Goal: Download file/media

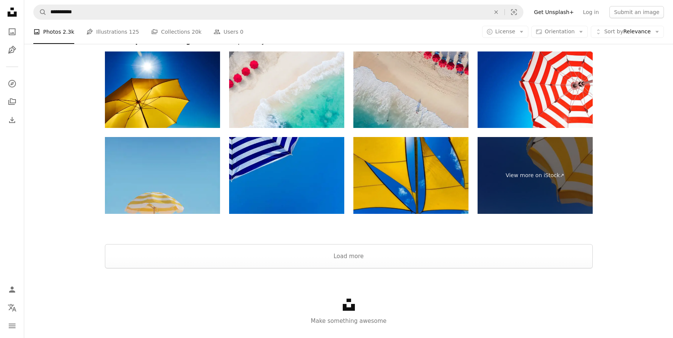
scroll to position [1646, 0]
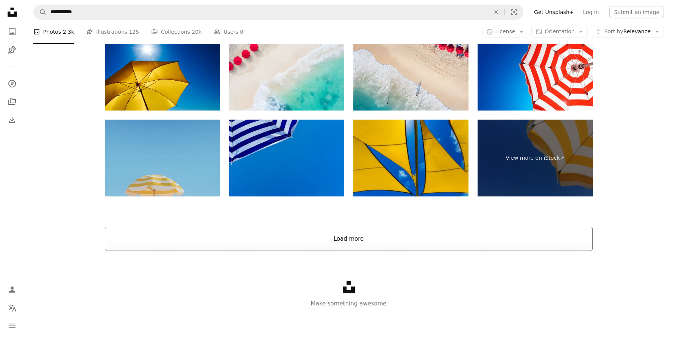
click at [377, 238] on button "Load more" at bounding box center [349, 239] width 488 height 24
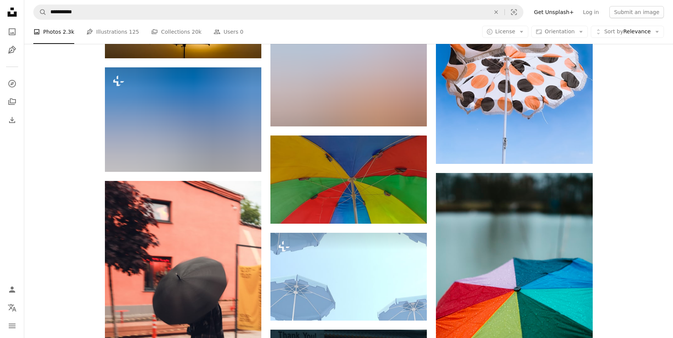
scroll to position [2437, 0]
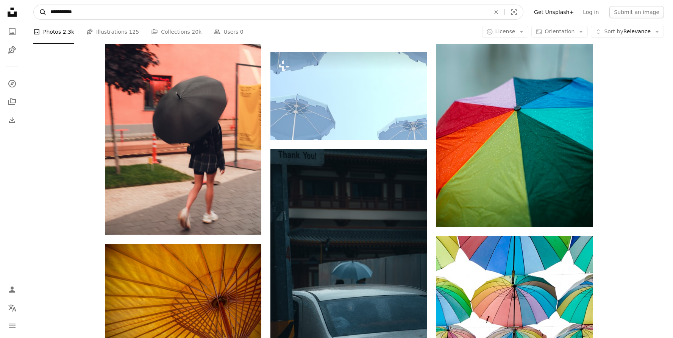
drag, startPoint x: 58, startPoint y: 11, endPoint x: 39, endPoint y: 11, distance: 18.9
click at [39, 11] on form "**********" at bounding box center [278, 12] width 490 height 15
type input "**********"
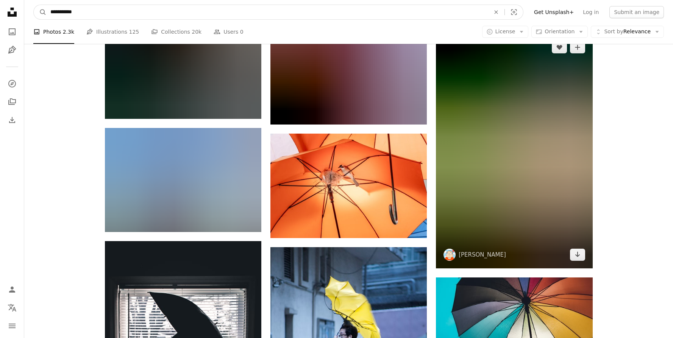
scroll to position [4100, 0]
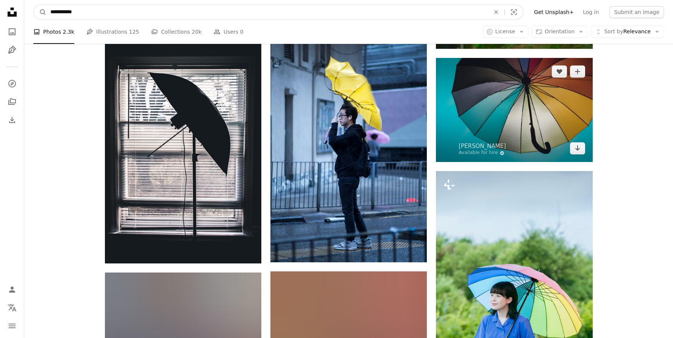
click button "A magnifying glass" at bounding box center [40, 12] width 13 height 14
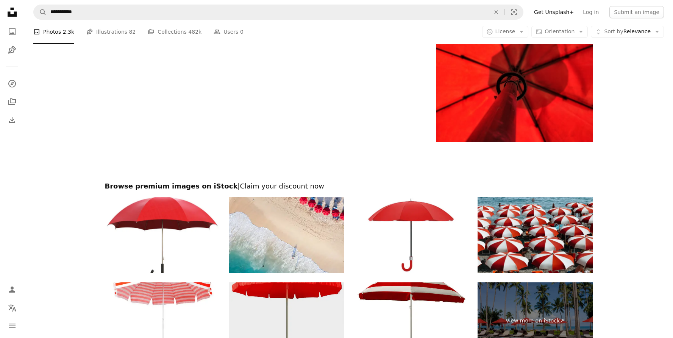
scroll to position [1491, 0]
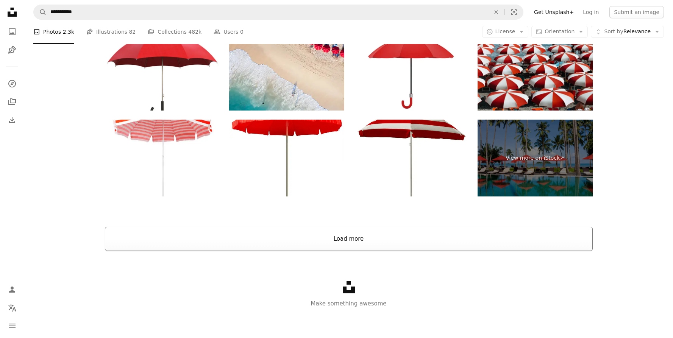
click at [355, 248] on button "Load more" at bounding box center [349, 239] width 488 height 24
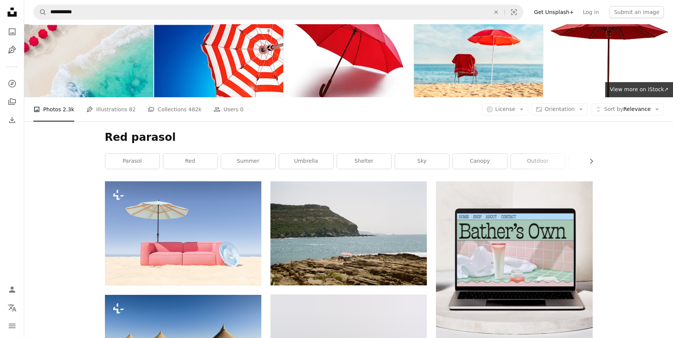
scroll to position [0, 0]
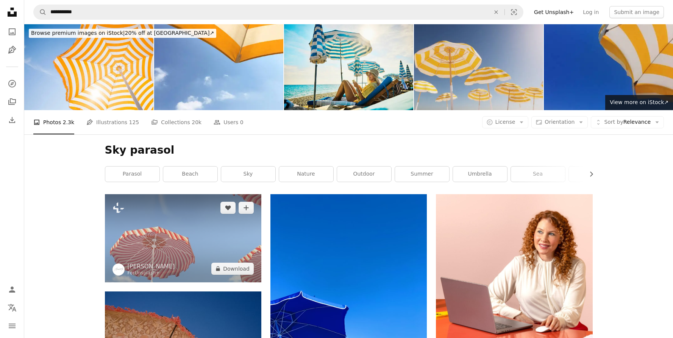
click at [178, 233] on img at bounding box center [183, 238] width 156 height 88
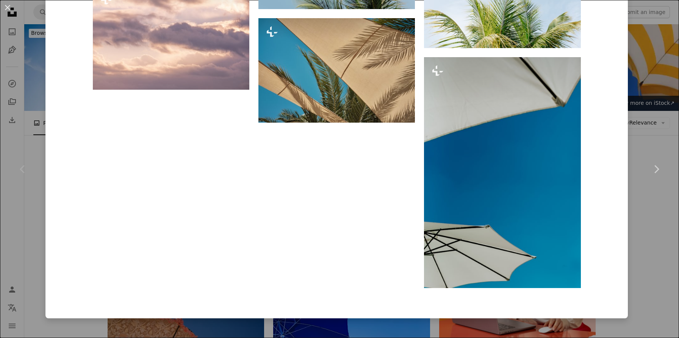
scroll to position [1533, 0]
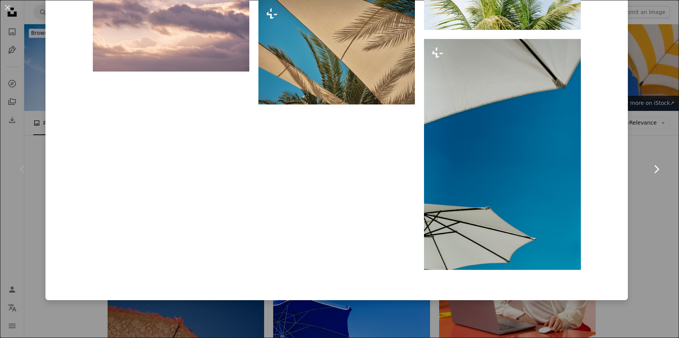
click at [660, 203] on link "Chevron right" at bounding box center [655, 169] width 45 height 73
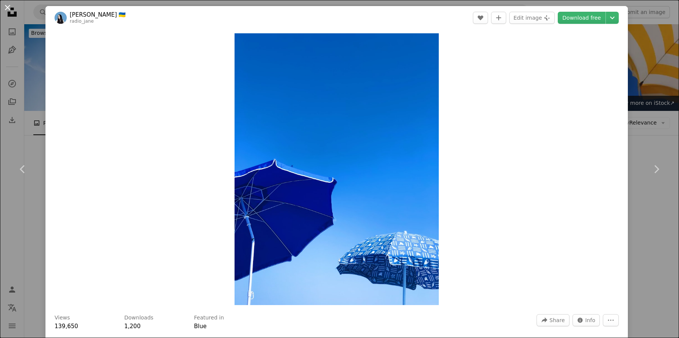
click at [7, 9] on button "An X shape" at bounding box center [7, 7] width 9 height 9
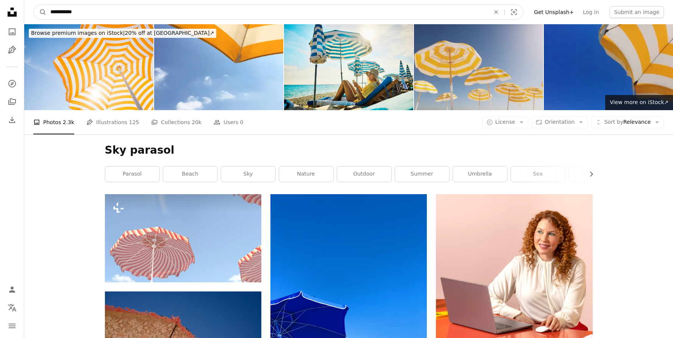
drag, startPoint x: 82, startPoint y: 8, endPoint x: 47, endPoint y: 10, distance: 34.9
click at [47, 10] on input "**********" at bounding box center [267, 12] width 441 height 14
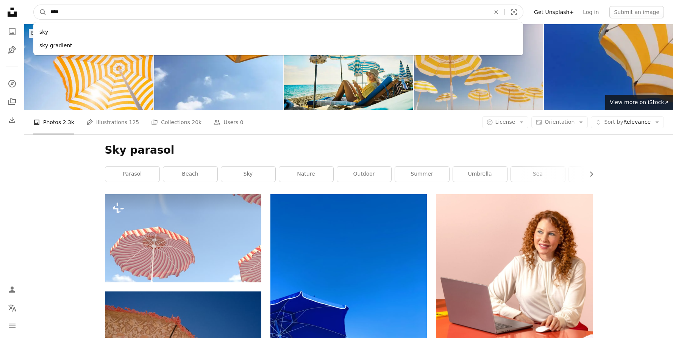
type input "***"
click at [34, 5] on button "A magnifying glass" at bounding box center [40, 12] width 13 height 14
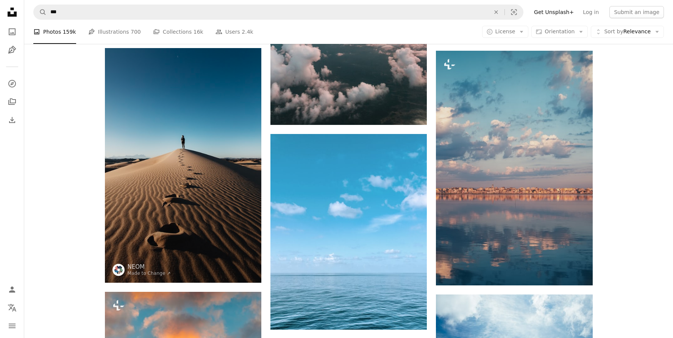
scroll to position [1158, 0]
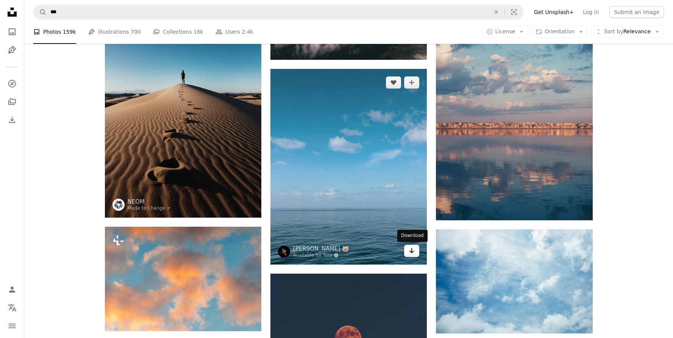
click at [411, 247] on icon "Arrow pointing down" at bounding box center [412, 250] width 6 height 9
